Goal: Communication & Community: Ask a question

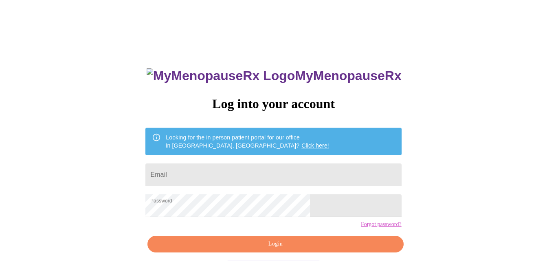
click at [293, 173] on input "Email" at bounding box center [273, 175] width 256 height 23
type input "[EMAIL_ADDRESS][DOMAIN_NAME]"
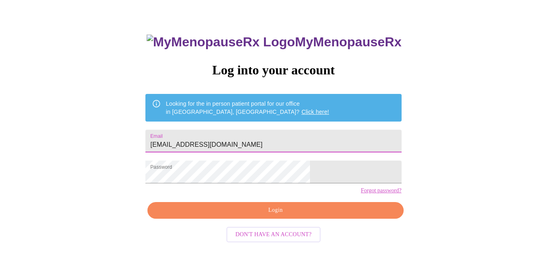
click at [289, 216] on span "Login" at bounding box center [275, 211] width 237 height 10
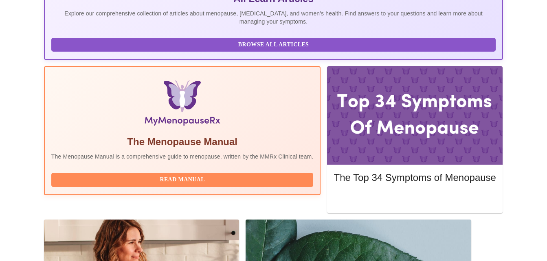
scroll to position [226, 0]
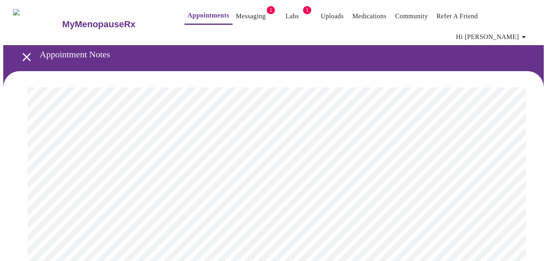
click at [237, 19] on link "Messaging" at bounding box center [251, 16] width 30 height 11
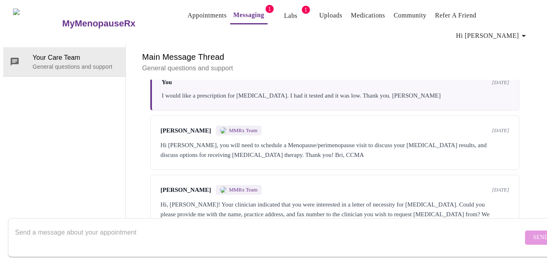
scroll to position [253, 0]
click at [153, 225] on textarea "Send a message about your appointment" at bounding box center [269, 238] width 508 height 26
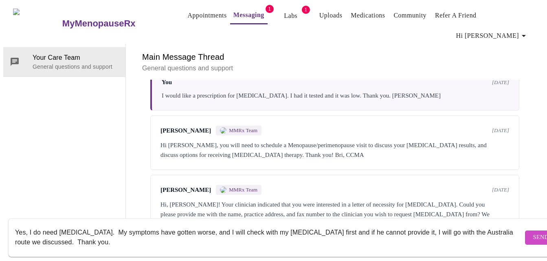
click at [107, 232] on textarea "Yes, I do need [MEDICAL_DATA]. My symptoms have gotten worse, and I will check …" at bounding box center [269, 238] width 508 height 26
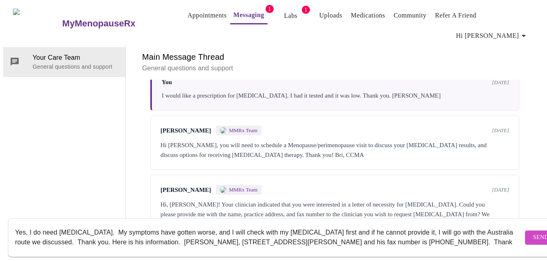
scroll to position [15, 0]
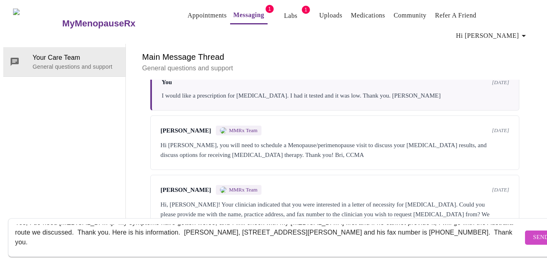
type textarea "Yes, I do need [MEDICAL_DATA]. My symptoms have gotten worse, and I will check …"
click at [533, 233] on span "Send" at bounding box center [540, 238] width 15 height 10
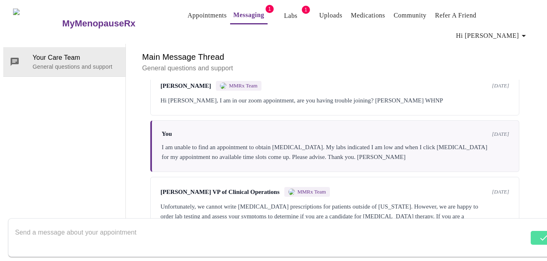
scroll to position [0, 0]
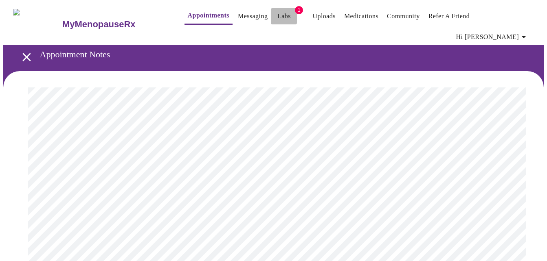
click at [277, 15] on link "Labs" at bounding box center [283, 16] width 13 height 11
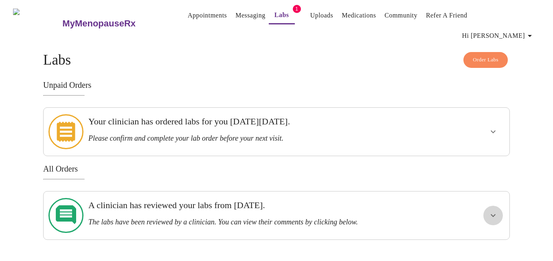
click at [490, 211] on icon "show more" at bounding box center [493, 216] width 10 height 10
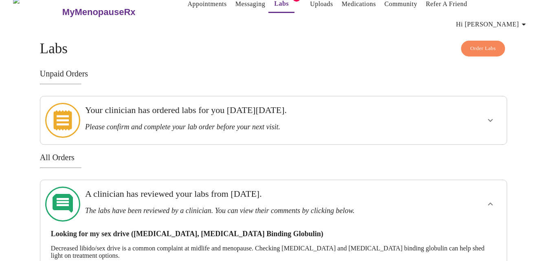
scroll to position [38, 0]
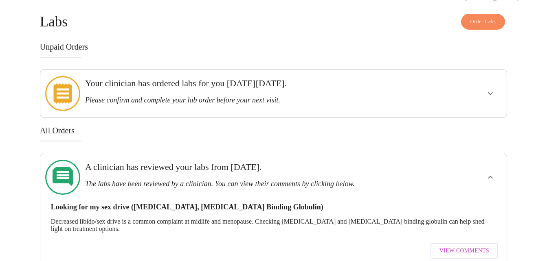
click at [491, 89] on icon "show more" at bounding box center [490, 94] width 10 height 10
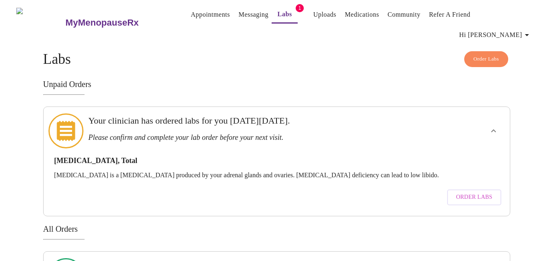
scroll to position [0, 0]
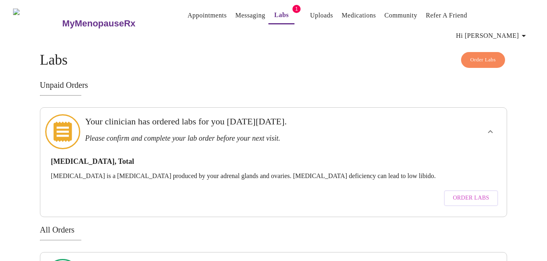
click at [310, 18] on link "Uploads" at bounding box center [321, 15] width 23 height 11
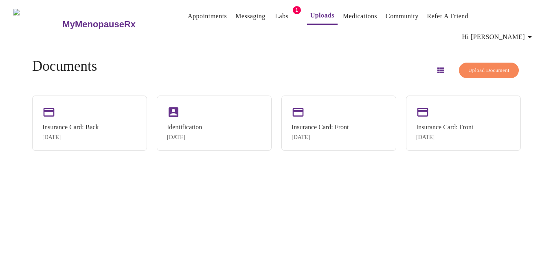
click at [437, 68] on icon "button" at bounding box center [440, 71] width 7 height 6
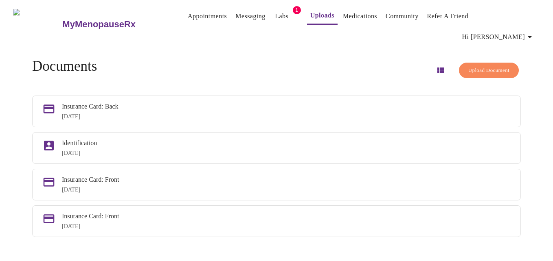
click at [515, 31] on span "Hi [PERSON_NAME]" at bounding box center [498, 36] width 72 height 11
click at [297, 70] on div at bounding box center [276, 130] width 553 height 261
click at [513, 31] on span "Hi [PERSON_NAME]" at bounding box center [498, 36] width 72 height 11
